Goal: Task Accomplishment & Management: Manage account settings

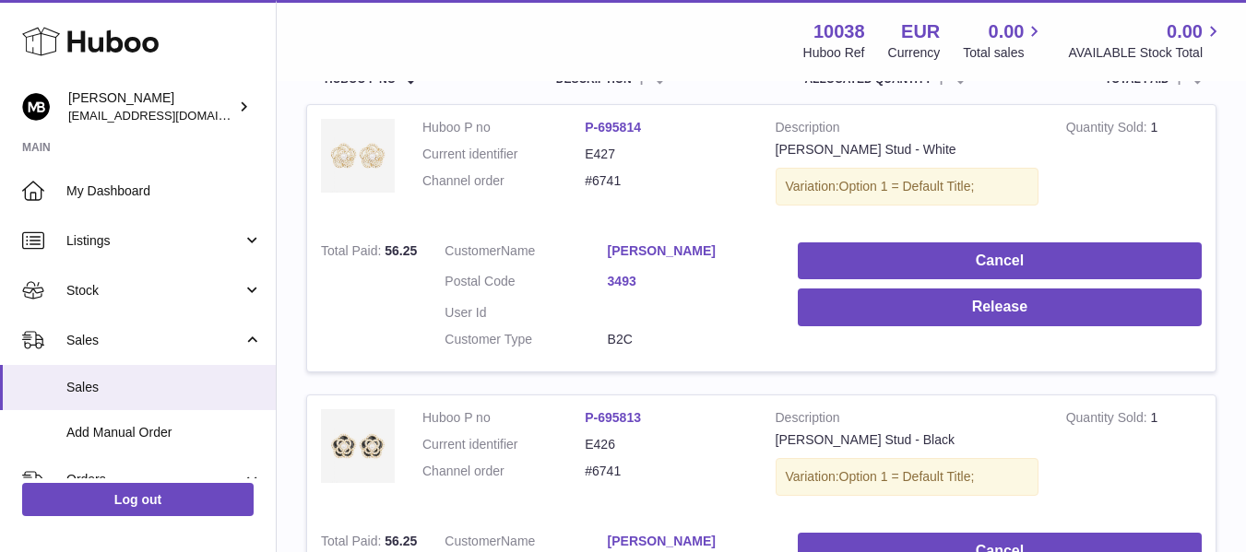
scroll to position [461, 0]
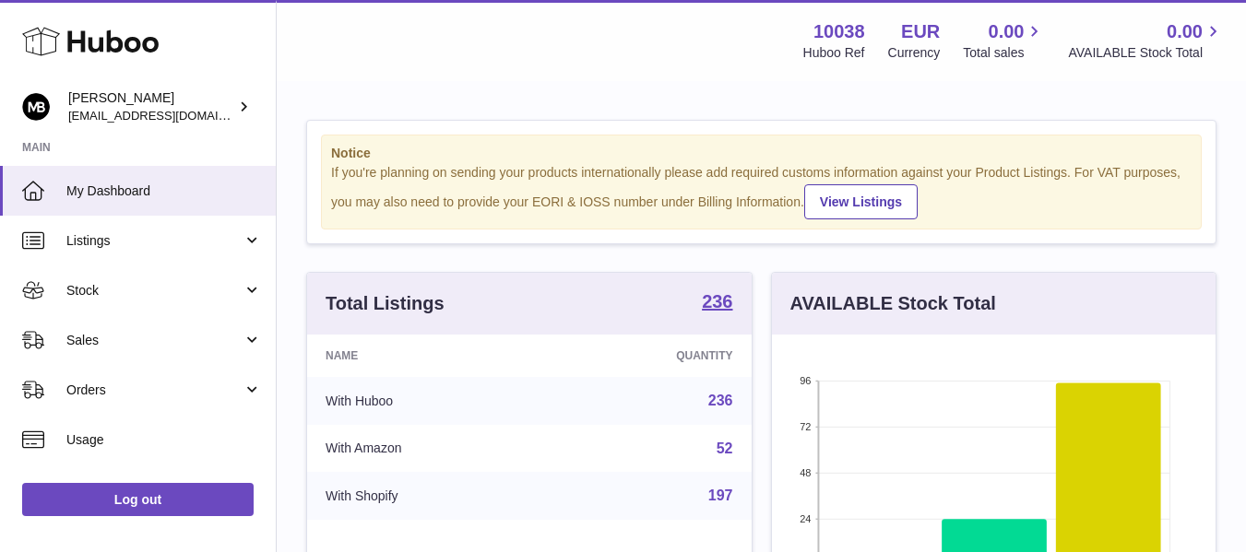
scroll to position [288, 444]
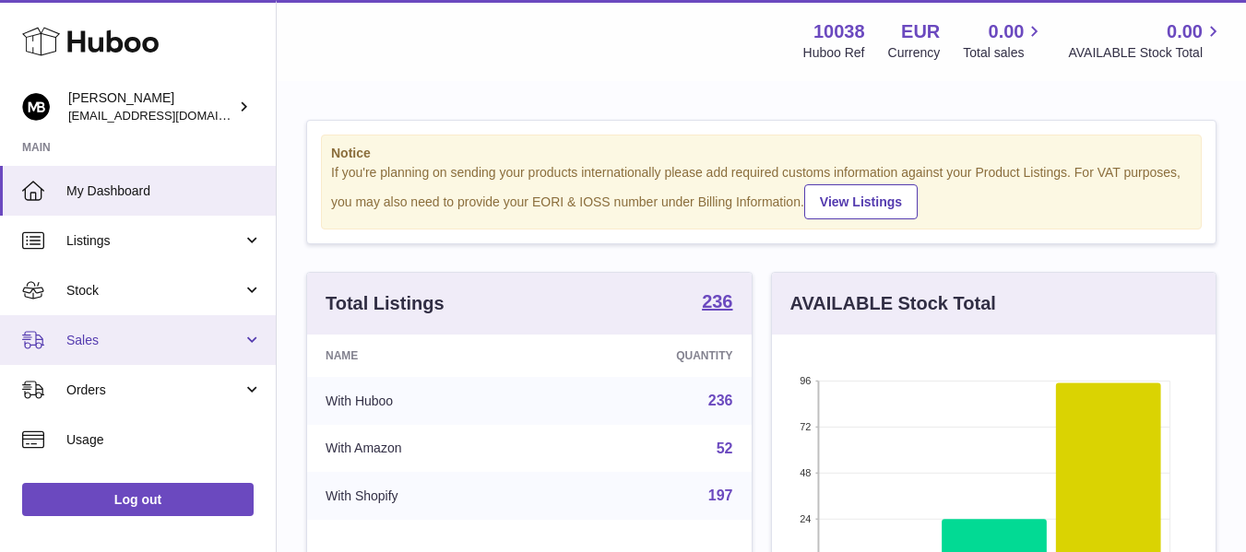
click at [131, 352] on link "Sales" at bounding box center [138, 340] width 276 height 50
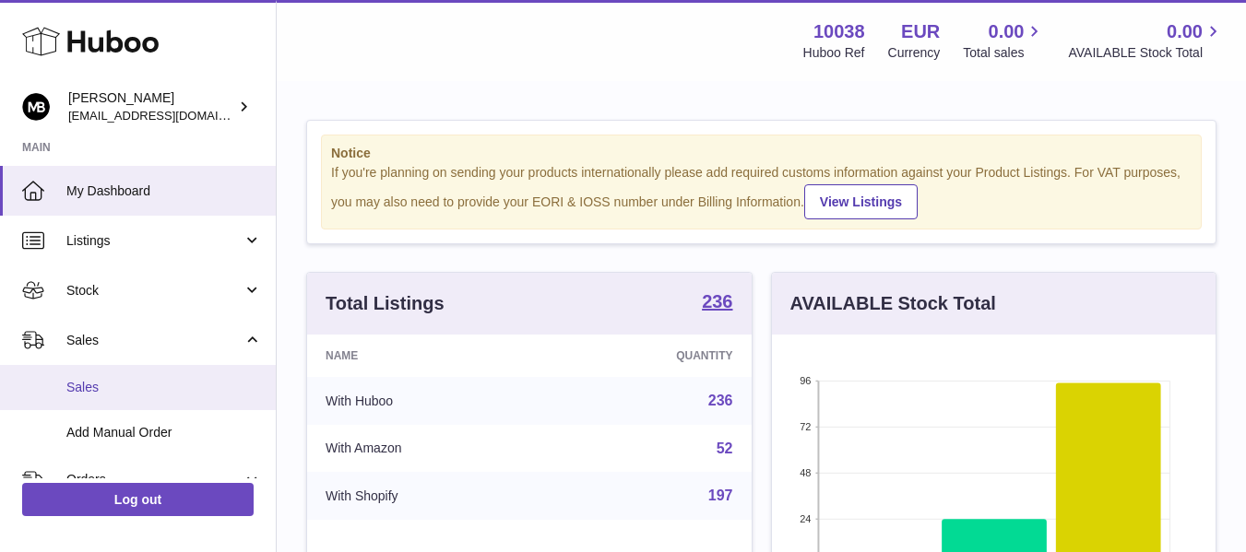
click at [71, 400] on link "Sales" at bounding box center [138, 387] width 276 height 45
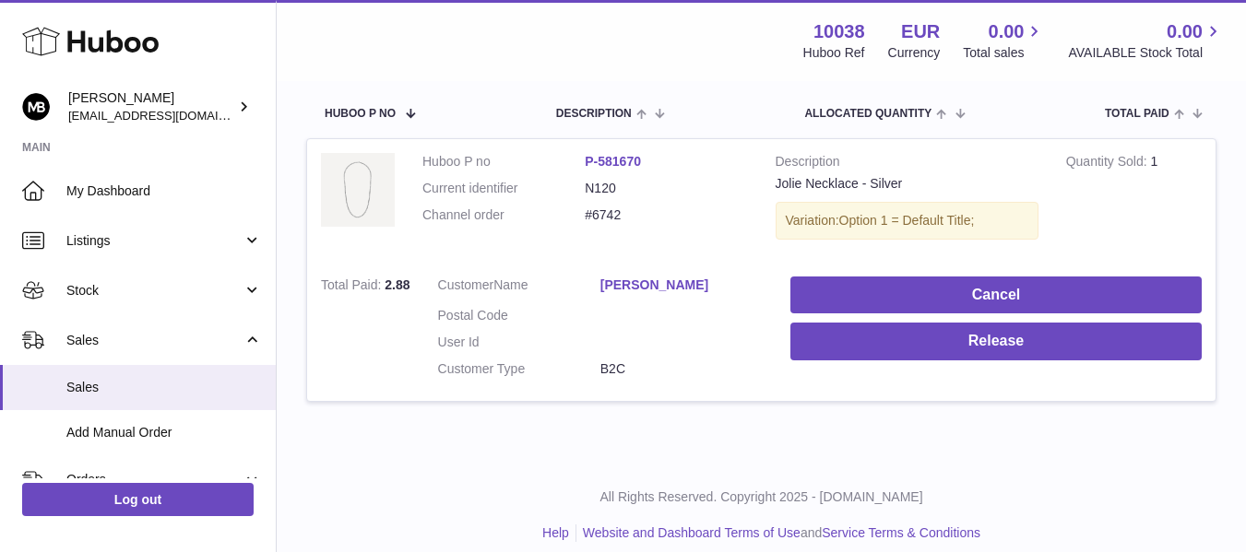
scroll to position [314, 0]
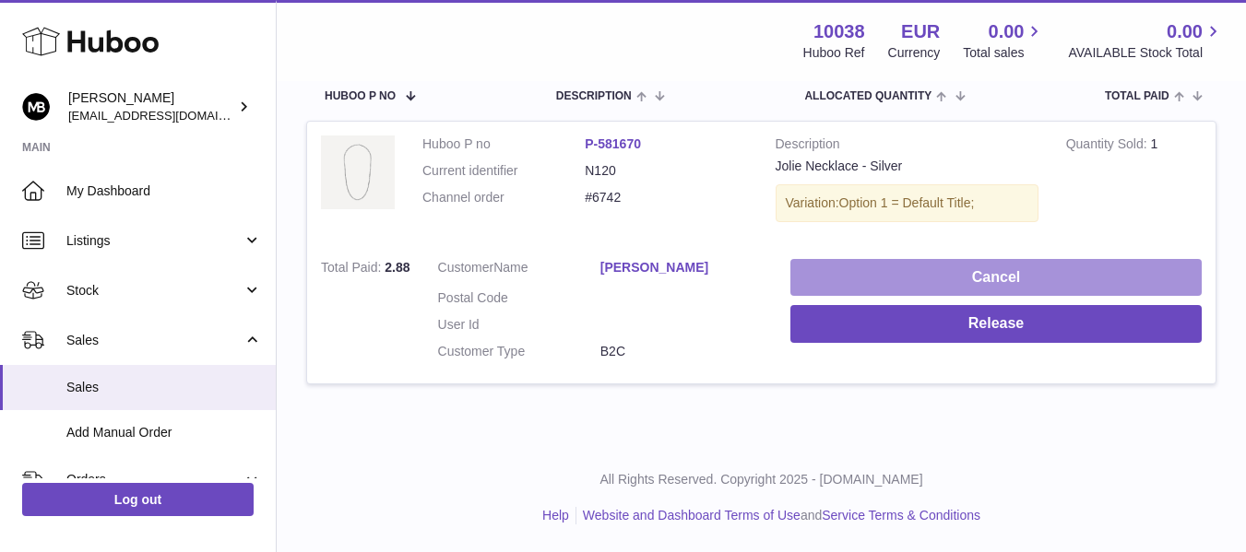
click at [847, 267] on button "Cancel" at bounding box center [995, 278] width 411 height 38
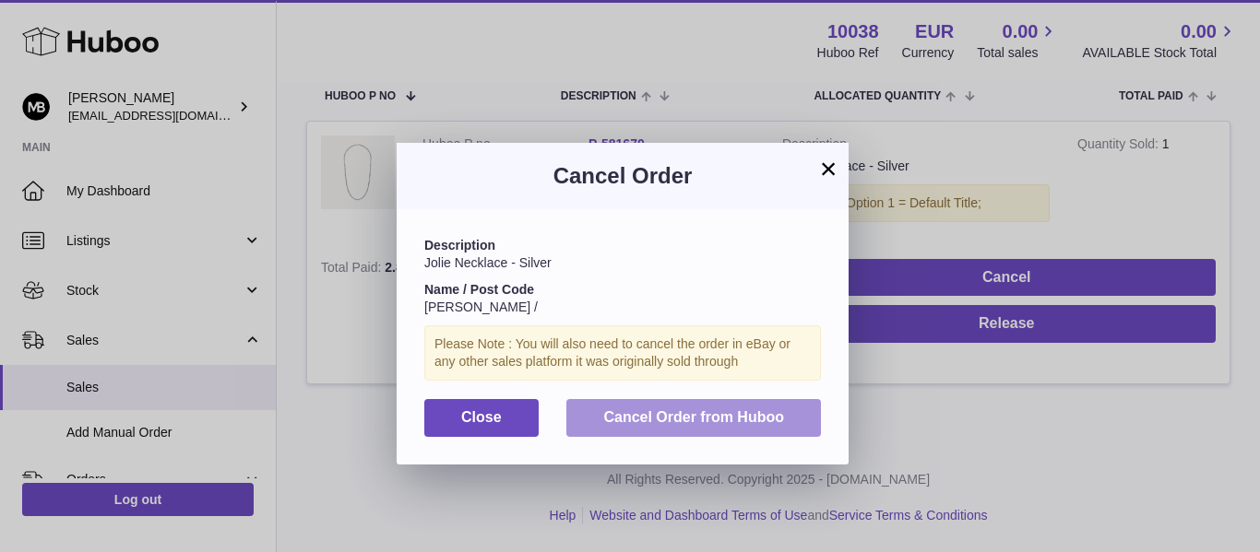
click at [715, 427] on button "Cancel Order from Huboo" at bounding box center [693, 418] width 255 height 38
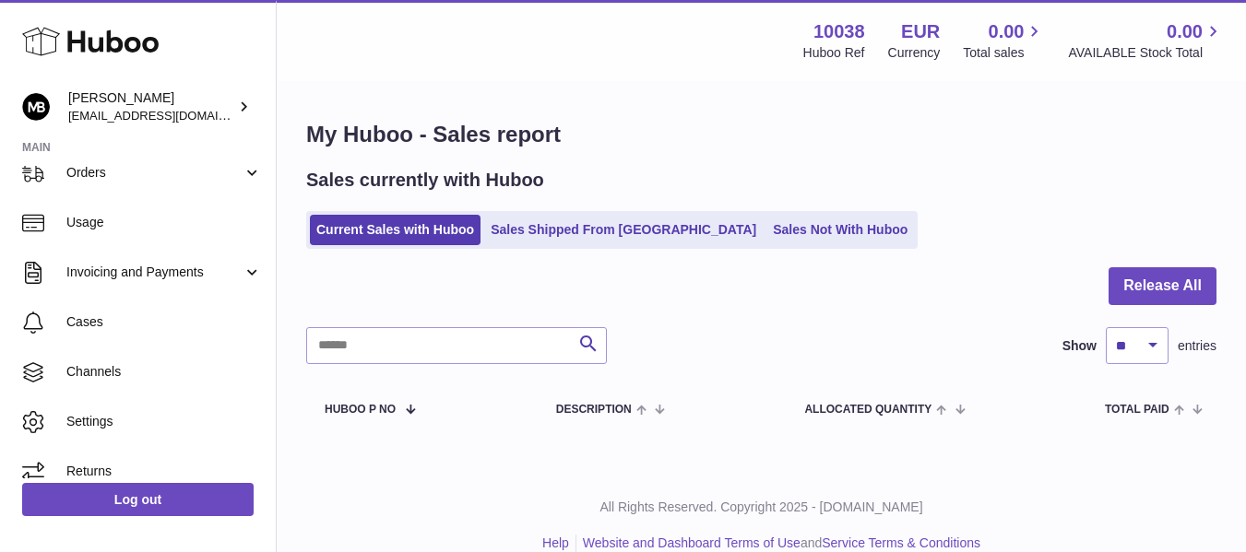
scroll to position [28, 0]
